Goal: Information Seeking & Learning: Learn about a topic

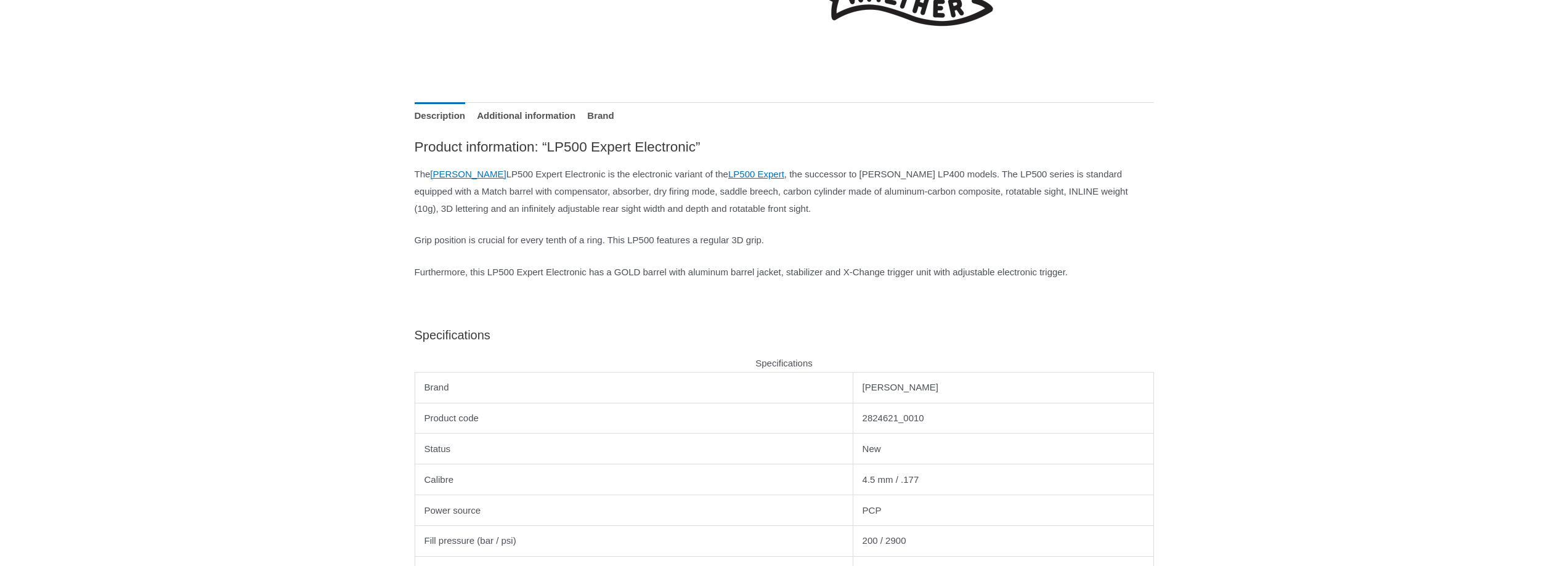
scroll to position [493, 0]
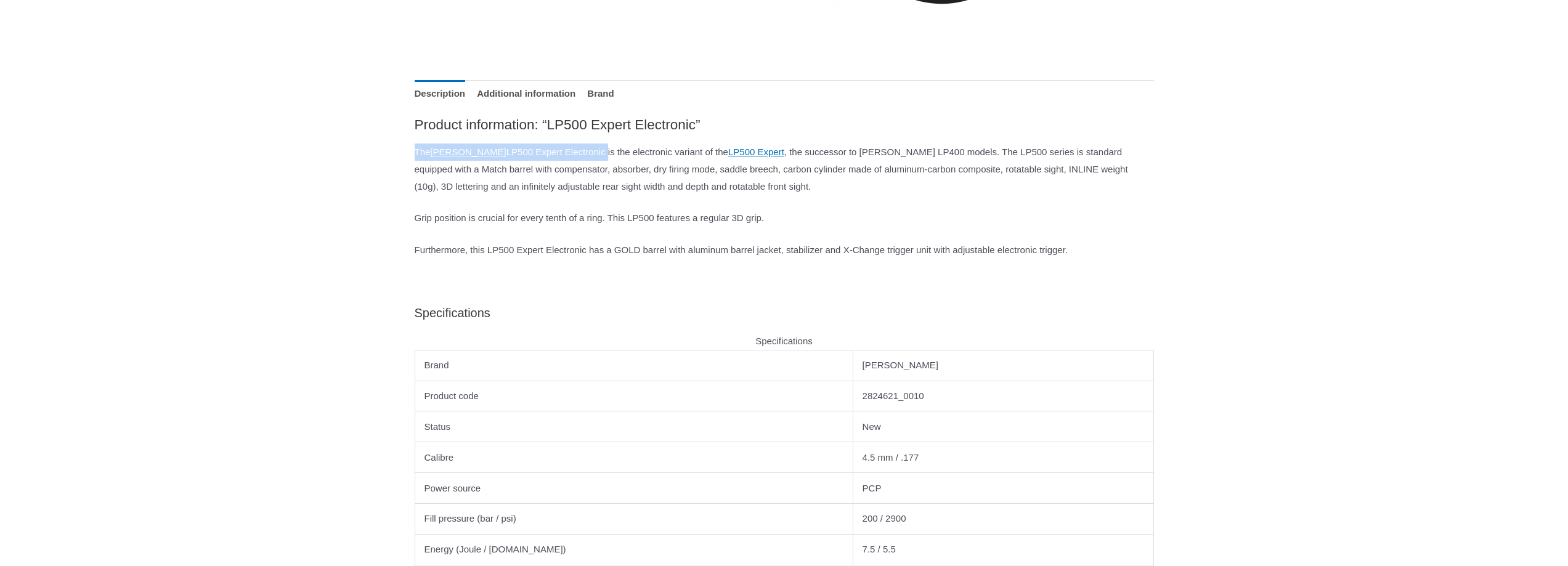
drag, startPoint x: 415, startPoint y: 150, endPoint x: 584, endPoint y: 152, distance: 169.0
type textarea "**********"
click at [584, 152] on p "The Walther LP500 Expert Electronic is the electronic variant of the LP500 Expe…" at bounding box center [784, 169] width 739 height 52
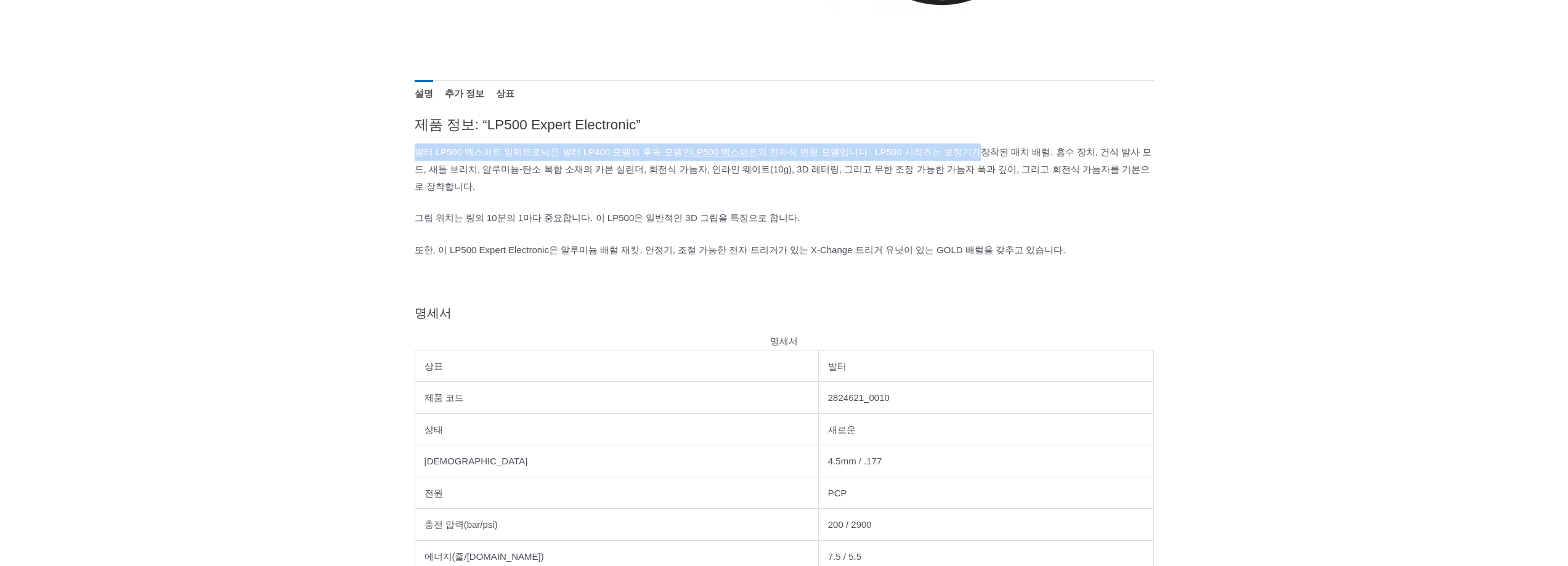
click at [868, 211] on p "그립 위치는 링의 10분의 1마다 중요합니다. 이 LP500은 일반적인 3D 그립을 특징으로 합니다." at bounding box center [784, 218] width 739 height 17
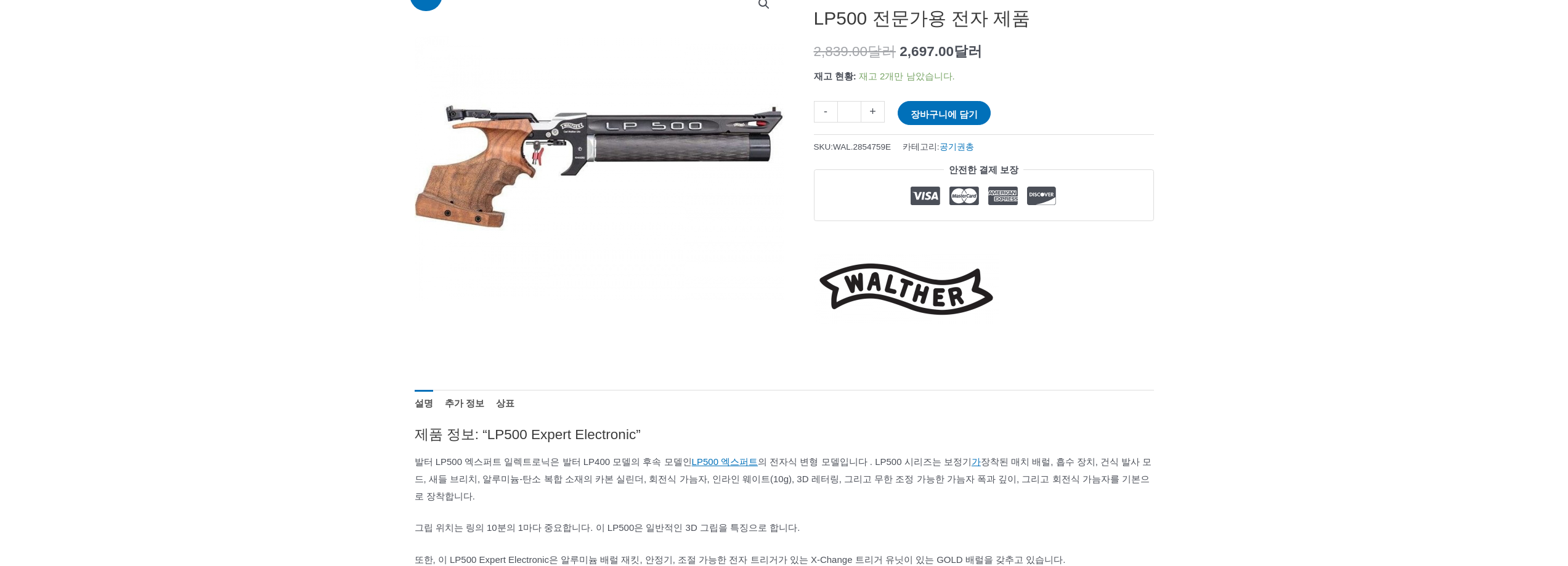
scroll to position [246, 0]
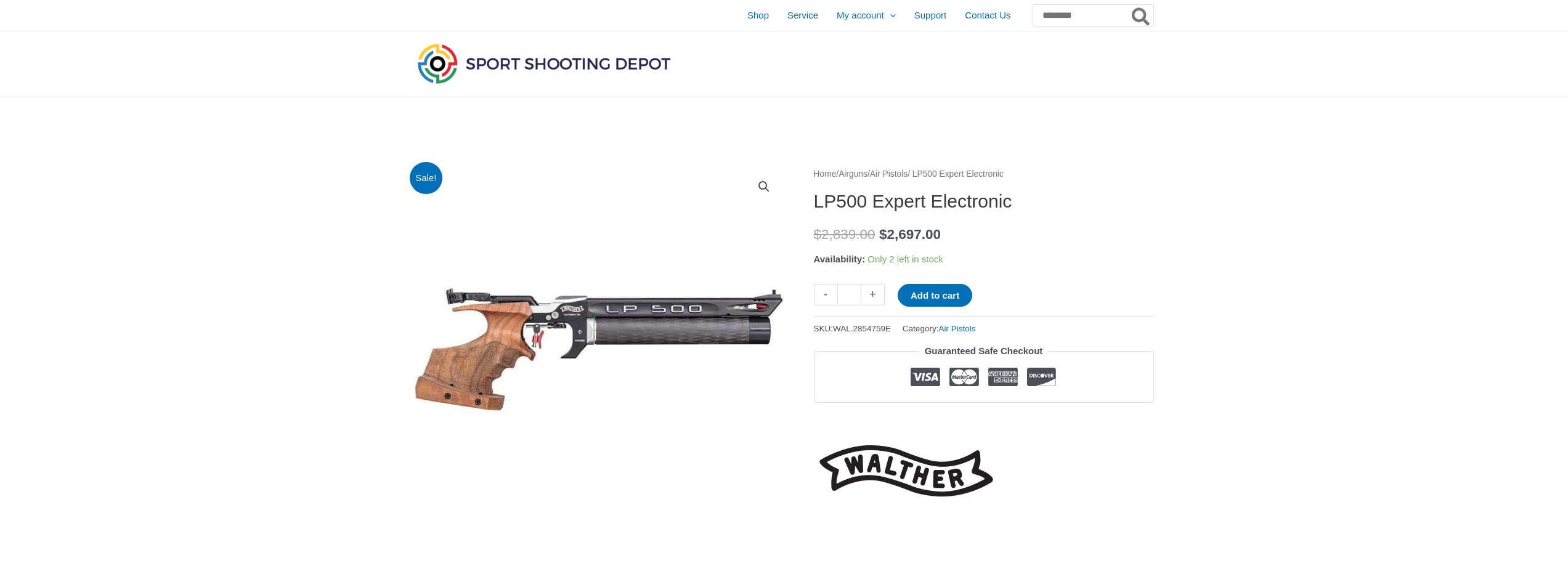
click at [638, 314] on img at bounding box center [630, 321] width 431 height 308
click at [631, 319] on img at bounding box center [594, 346] width 431 height 308
